Goal: Transaction & Acquisition: Book appointment/travel/reservation

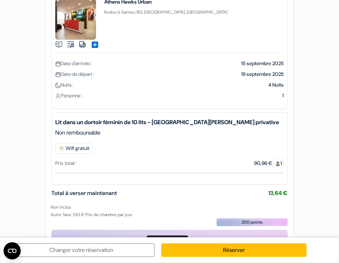
scroll to position [42, 0]
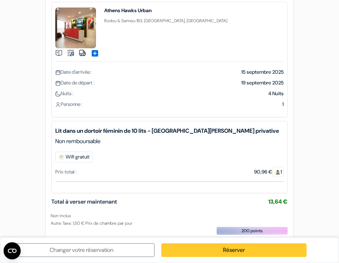
click at [229, 247] on link "Réserver" at bounding box center [235, 250] width 146 height 14
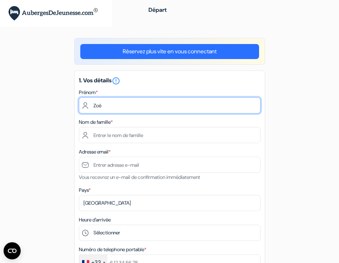
type input "Zoé"
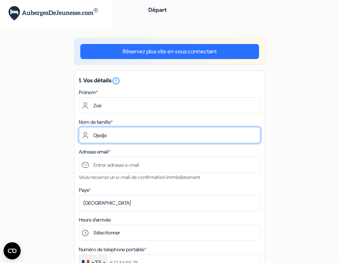
type input "Djedje"
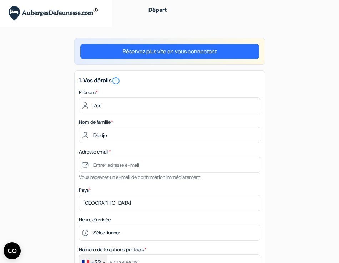
click at [154, 156] on div "Adresse email * Vous recevrez un e-mail de confirmation immédiatement" at bounding box center [170, 164] width 182 height 34
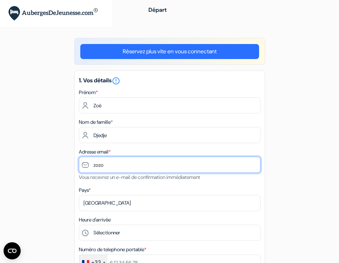
type input "[EMAIL_ADDRESS][DOMAIN_NAME]"
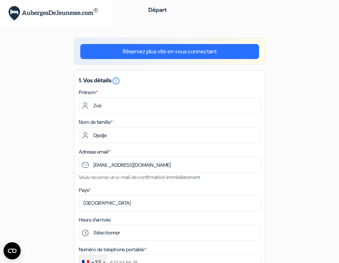
click at [128, 194] on div "Pays * Selectionner le pays Abkhazie Afghanistan Afrique Du sud Albanie Algérie…" at bounding box center [170, 197] width 182 height 25
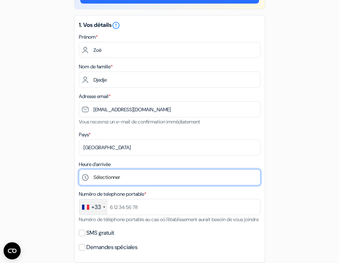
scroll to position [56, 0]
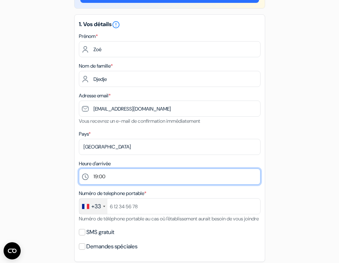
select select "20"
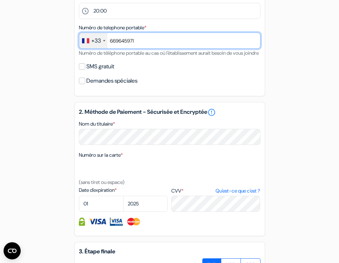
scroll to position [226, 0]
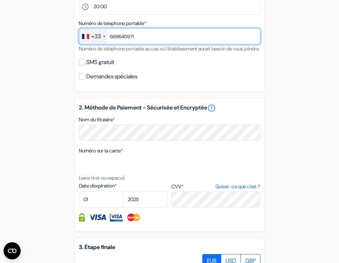
type input "669645971"
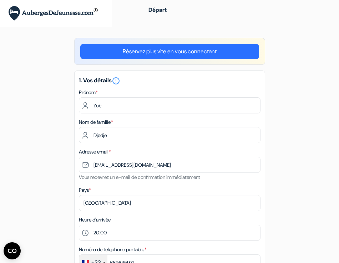
scroll to position [0, 0]
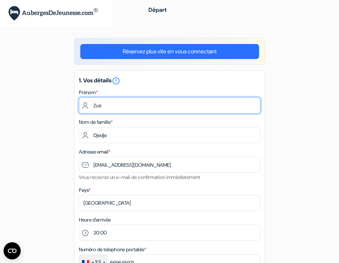
click at [94, 101] on input "Zoé" at bounding box center [170, 105] width 182 height 16
click at [116, 105] on input "Zoé" at bounding box center [170, 105] width 182 height 16
type input "Zoé"
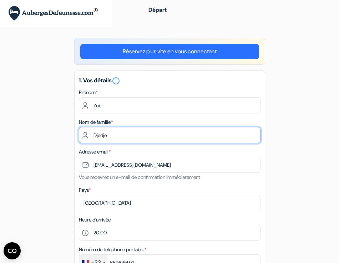
drag, startPoint x: 93, startPoint y: 135, endPoint x: 80, endPoint y: 134, distance: 12.9
click at [81, 134] on input "Djedje" at bounding box center [170, 135] width 182 height 16
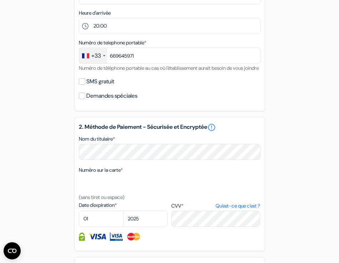
scroll to position [207, 0]
select select "04"
click at [140, 218] on div "Date d'expiration * 01 02 03 04 05 06 07 08 09 10 11 12 2025 2026 2027" at bounding box center [123, 213] width 89 height 25
select select "2029"
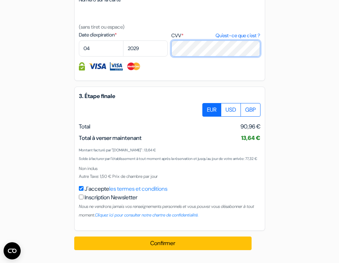
scroll to position [394, 0]
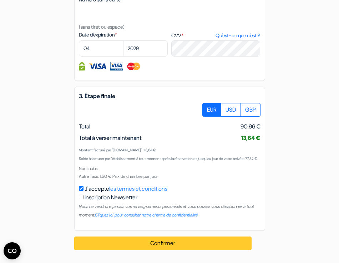
click at [188, 238] on button "Confirmer Loading..." at bounding box center [163, 243] width 178 height 14
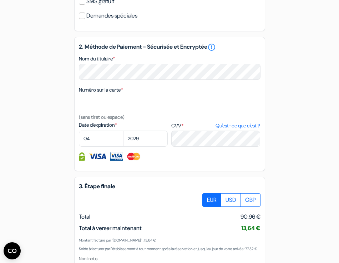
scroll to position [287, 0]
click at [195, 155] on div "2. Méthode de Paiement - Sécurisée et Encryptée error_outline Nom du titulaire …" at bounding box center [169, 104] width 191 height 134
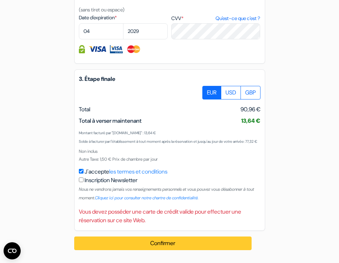
click at [181, 244] on button "Confirmer Loading..." at bounding box center [163, 243] width 178 height 14
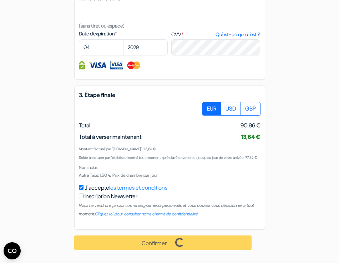
scroll to position [395, 0]
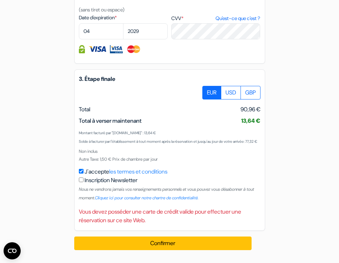
click at [179, 224] on div "Vous devez posséder une carte de crédit valide pour effectuer une réservation s…" at bounding box center [170, 215] width 182 height 17
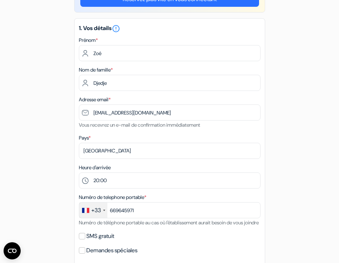
scroll to position [38, 0]
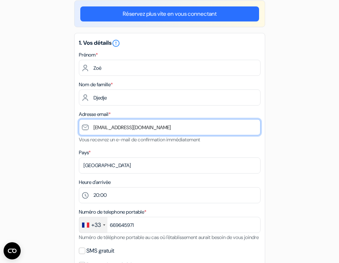
click at [93, 130] on input "[EMAIL_ADDRESS][DOMAIN_NAME]" at bounding box center [170, 127] width 182 height 16
drag, startPoint x: 93, startPoint y: 130, endPoint x: 80, endPoint y: 129, distance: 12.9
click at [80, 129] on input "[EMAIL_ADDRESS][DOMAIN_NAME]" at bounding box center [170, 127] width 182 height 16
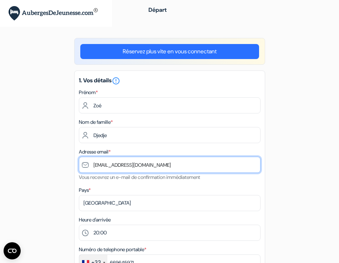
scroll to position [0, 0]
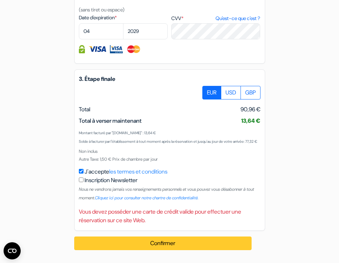
click at [108, 238] on button "Confirmer Loading..." at bounding box center [163, 243] width 178 height 14
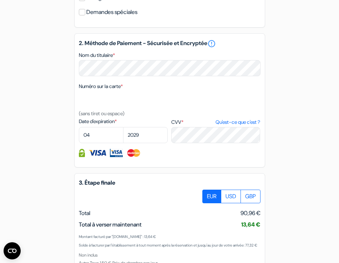
scroll to position [210, 0]
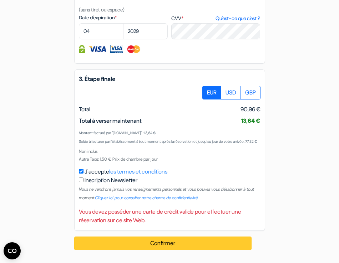
click at [139, 247] on button "Confirmer Loading..." at bounding box center [163, 243] width 178 height 14
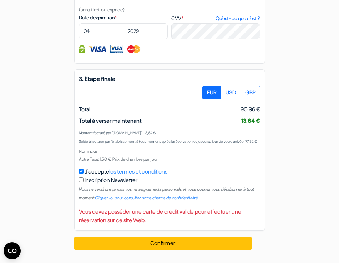
click at [140, 224] on div "Vous devez posséder une carte de crédit valide pour effectuer une réservation s…" at bounding box center [170, 215] width 182 height 17
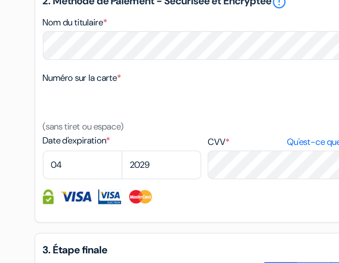
scroll to position [218, 0]
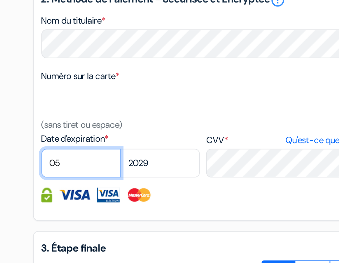
select select "04"
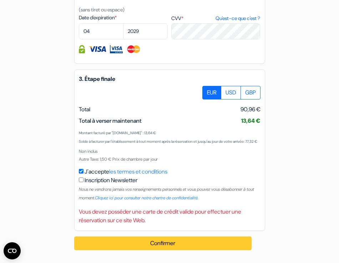
click at [122, 239] on button "Confirmer Loading..." at bounding box center [163, 243] width 178 height 14
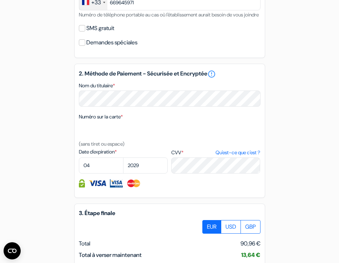
scroll to position [236, 0]
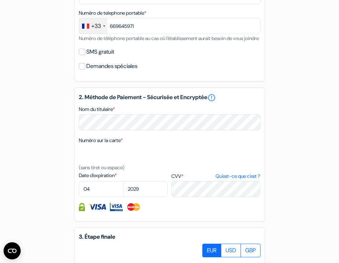
click at [134, 179] on label "Date d'expiration *" at bounding box center [123, 176] width 89 height 8
click at [0, 0] on textarea "Nom du titulaire *" at bounding box center [0, 0] width 0 height 0
click at [231, 102] on h5 "2. Méthode de Paiement - Sécurisée et Encryptée error_outline" at bounding box center [170, 97] width 182 height 9
click at [216, 102] on link "error_outline" at bounding box center [212, 97] width 9 height 9
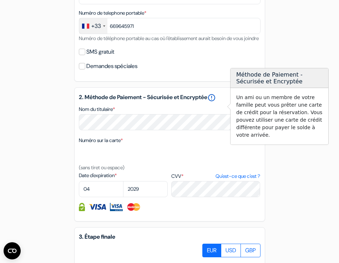
click at [216, 102] on link "error_outline" at bounding box center [212, 97] width 9 height 9
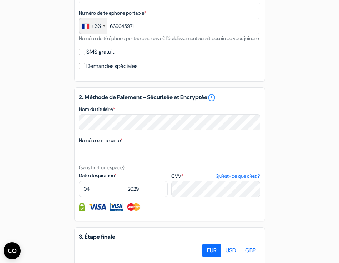
click at [169, 211] on div at bounding box center [170, 207] width 182 height 8
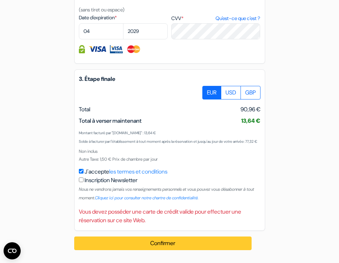
click at [159, 243] on button "Confirmer Loading..." at bounding box center [163, 243] width 178 height 14
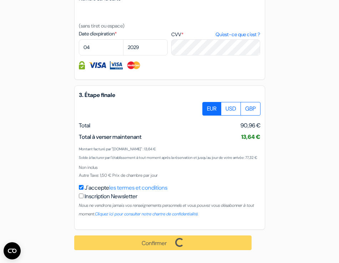
scroll to position [395, 0]
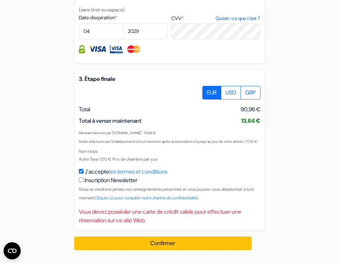
click at [85, 184] on label "Inscription Newsletter" at bounding box center [111, 180] width 53 height 9
click at [84, 173] on input "J'accepte les termes et conditions" at bounding box center [81, 171] width 5 height 5
click at [92, 250] on button "Confirmer Loading..." at bounding box center [163, 243] width 178 height 14
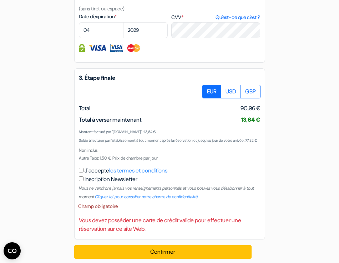
click at [84, 188] on div "J'accepte les termes et conditions Inscription Newsletter Nous ne vendrons jama…" at bounding box center [170, 183] width 182 height 34
click at [81, 172] on input "J'accepte les termes et conditions" at bounding box center [81, 170] width 5 height 5
checkbox input "true"
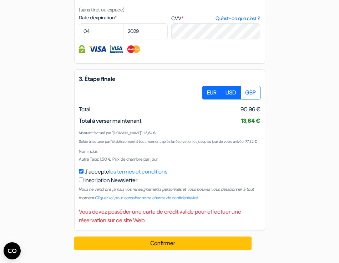
click at [227, 99] on label "USD" at bounding box center [231, 93] width 20 height 14
click at [208, 90] on input "USD" at bounding box center [205, 88] width 5 height 5
radio input "true"
click at [212, 99] on label "EUR" at bounding box center [212, 93] width 19 height 14
click at [208, 90] on input "EUR" at bounding box center [205, 88] width 5 height 5
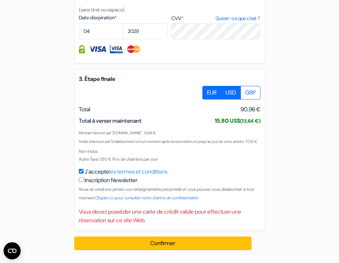
radio input "true"
click at [254, 99] on label "GBP" at bounding box center [251, 93] width 20 height 14
click at [208, 90] on input "GBP" at bounding box center [205, 88] width 5 height 5
radio input "true"
click at [209, 99] on label "EUR" at bounding box center [212, 93] width 19 height 14
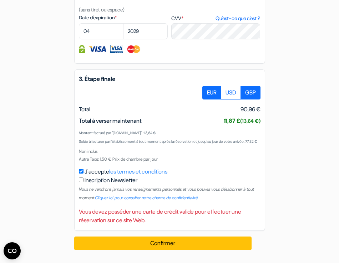
click at [208, 90] on input "EUR" at bounding box center [205, 88] width 5 height 5
radio input "true"
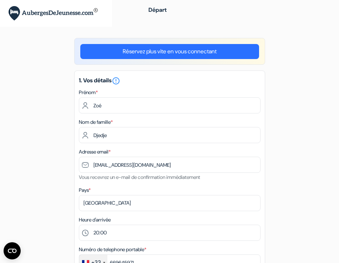
scroll to position [0, 0]
click at [209, 56] on link "Réservez plus vite en vous connectant" at bounding box center [169, 51] width 179 height 15
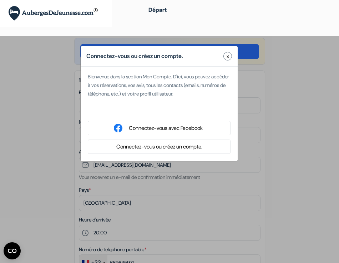
click at [180, 143] on button "Connectez-vous ou créez un compte." at bounding box center [159, 146] width 90 height 9
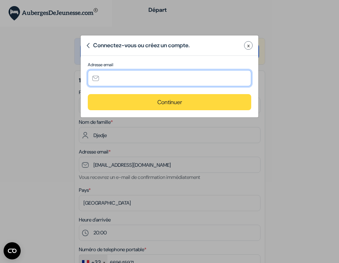
click at [191, 76] on input "text" at bounding box center [170, 78] width 164 height 16
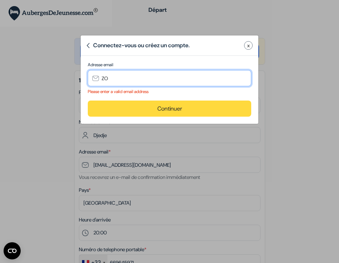
type input "Z"
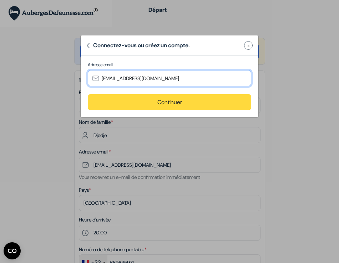
type input "[EMAIL_ADDRESS][DOMAIN_NAME]"
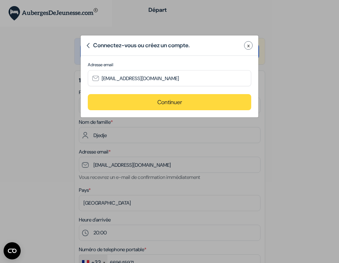
click at [188, 106] on button "Continuer" at bounding box center [170, 102] width 164 height 16
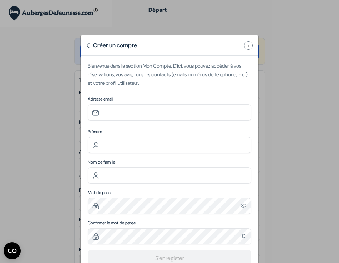
type input "[EMAIL_ADDRESS][DOMAIN_NAME]"
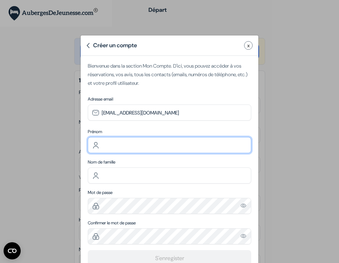
click at [130, 147] on input "text" at bounding box center [170, 145] width 164 height 16
type input "Zoé"
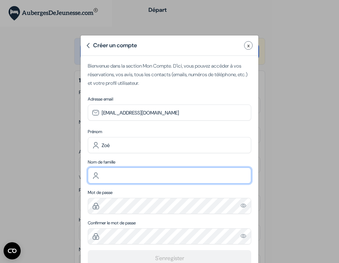
click at [133, 180] on input "text" at bounding box center [170, 175] width 164 height 16
type input "Djedje"
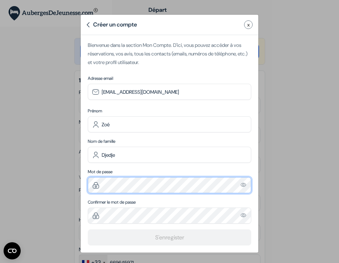
scroll to position [21, 0]
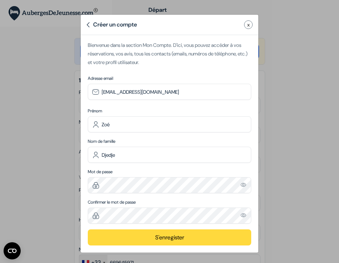
click at [128, 235] on button "S'enregister" at bounding box center [170, 237] width 164 height 16
click at [246, 212] on img "Please enter a valid email address" at bounding box center [244, 215] width 6 height 6
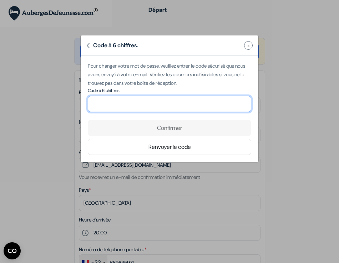
click at [199, 105] on input "number" at bounding box center [170, 104] width 164 height 16
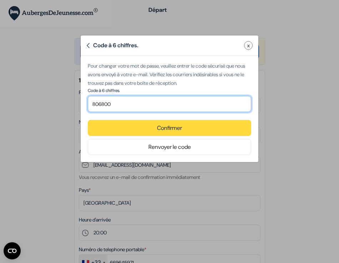
type input "806800"
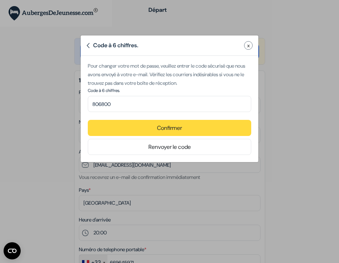
click at [210, 125] on button "Confirmer" at bounding box center [170, 128] width 164 height 16
click at [172, 128] on button "Confirmer" at bounding box center [170, 128] width 164 height 16
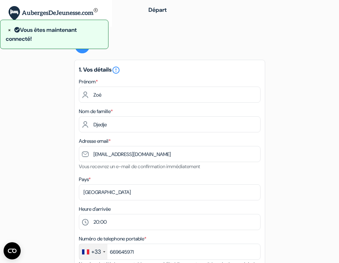
scroll to position [0, 0]
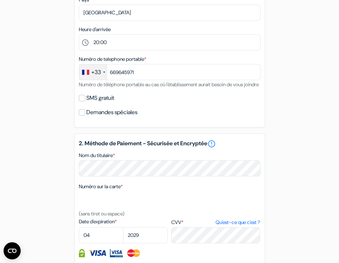
scroll to position [259, 0]
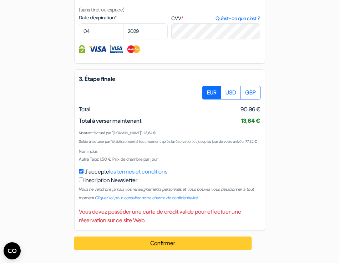
click at [186, 241] on button "Confirmer Loading..." at bounding box center [163, 243] width 178 height 14
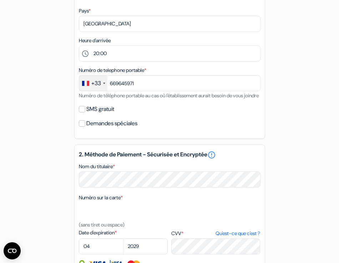
scroll to position [227, 0]
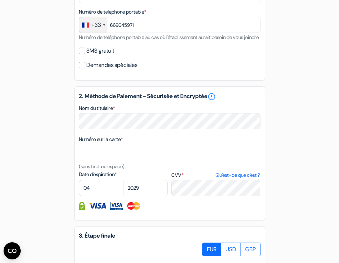
click at [119, 210] on img at bounding box center [116, 206] width 13 height 8
click at [92, 210] on img at bounding box center [98, 206] width 18 height 8
click at [144, 196] on div "Date d'expiration * 01 02 03 04 05 06 07 08 09 10 11 12 2025 2026 2027 2028 *" at bounding box center [170, 182] width 182 height 25
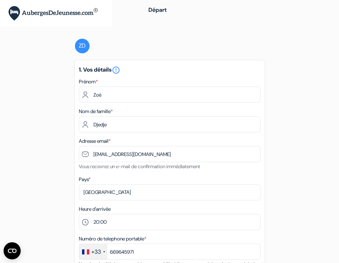
scroll to position [0, 0]
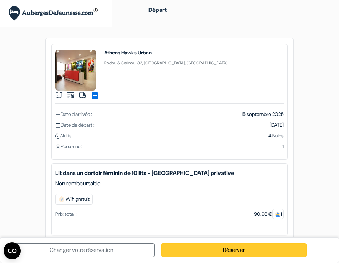
click at [225, 250] on link "Réserver" at bounding box center [235, 250] width 146 height 14
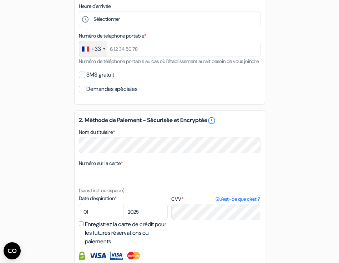
scroll to position [188, 0]
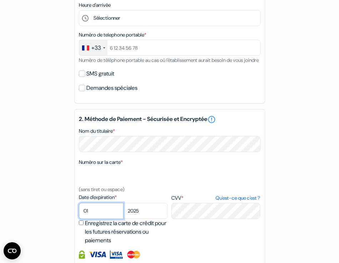
select select "04"
select select "2029"
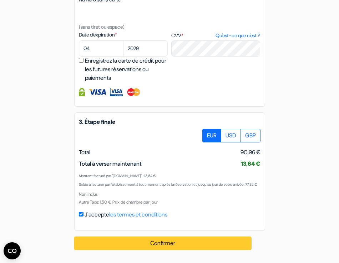
click at [204, 241] on button "Confirmer Loading..." at bounding box center [163, 243] width 178 height 14
type input "669645971"
click at [209, 241] on button "Confirmer Loading..." at bounding box center [163, 243] width 178 height 14
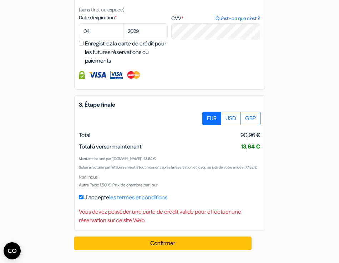
click at [225, 224] on div "Vous devez posséder une carte de crédit valide pour effectuer une réservation s…" at bounding box center [170, 215] width 182 height 17
click at [220, 250] on div "Confirmer Loading... Traitement de la demande..." at bounding box center [169, 242] width 191 height 25
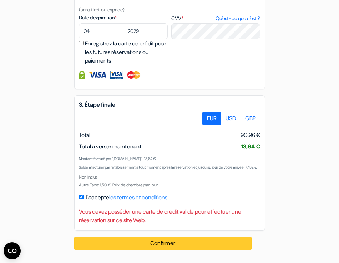
click at [219, 246] on button "Confirmer Loading..." at bounding box center [163, 243] width 178 height 14
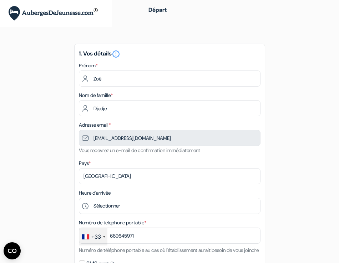
scroll to position [0, 0]
click at [120, 53] on icon "error_outline" at bounding box center [116, 54] width 9 height 9
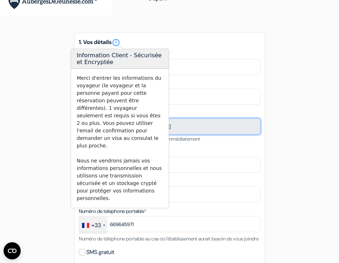
click at [203, 120] on input "[EMAIL_ADDRESS][DOMAIN_NAME]" at bounding box center [170, 126] width 182 height 16
